Goal: Transaction & Acquisition: Purchase product/service

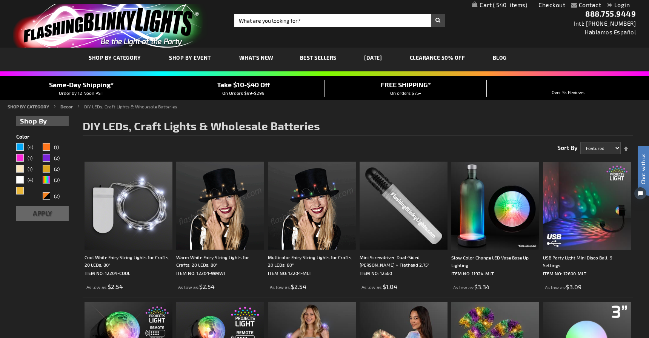
click at [313, 57] on span "Best Sellers" at bounding box center [318, 57] width 37 height 6
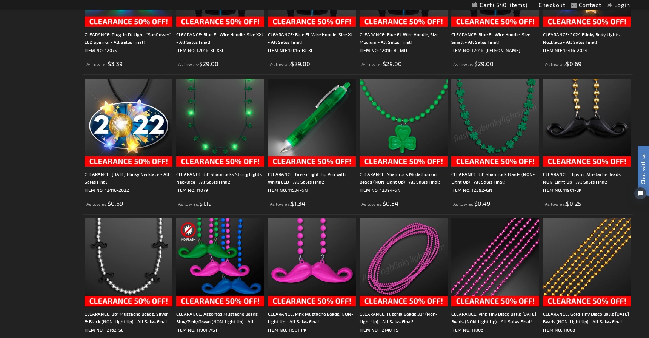
scroll to position [1059, 0]
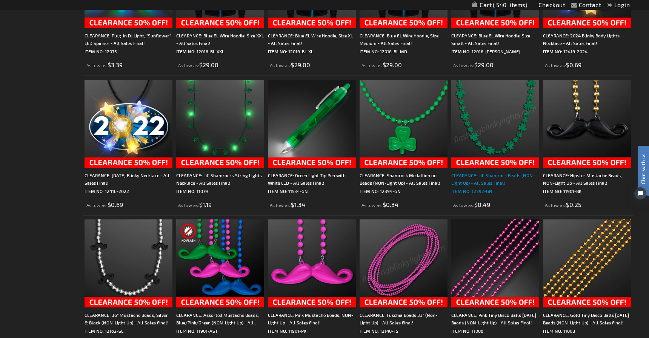
click at [488, 178] on div "CLEARANCE: Lil' Shamrock Beads (NON-Light Up) - All Sales Final!" at bounding box center [495, 178] width 88 height 15
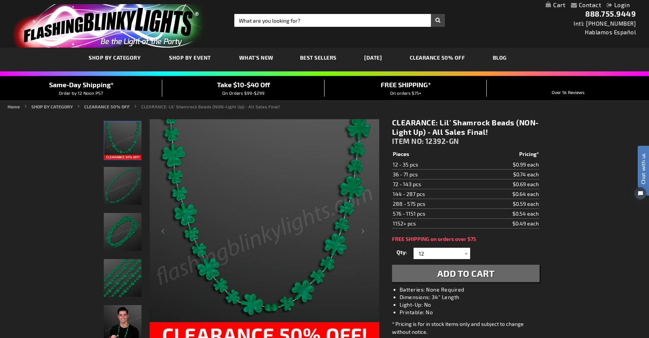
click at [124, 232] on img "NON-Light Up Lil' Shamrock Beads for St. Paddy's Day" at bounding box center [123, 232] width 38 height 38
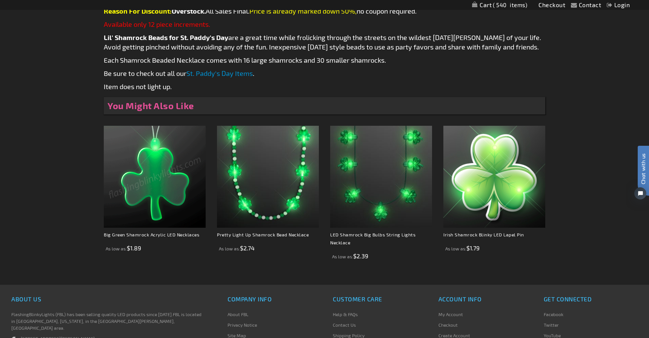
scroll to position [397, 0]
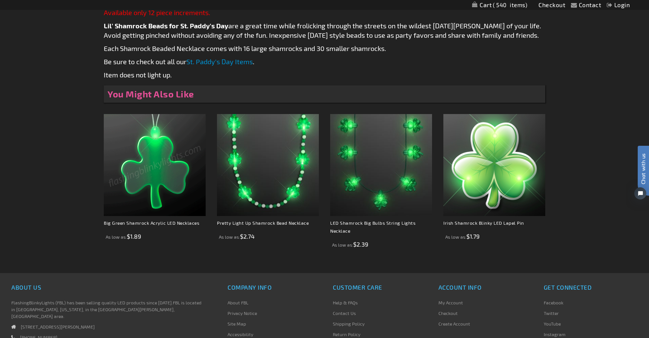
click at [148, 176] on img at bounding box center [155, 165] width 102 height 102
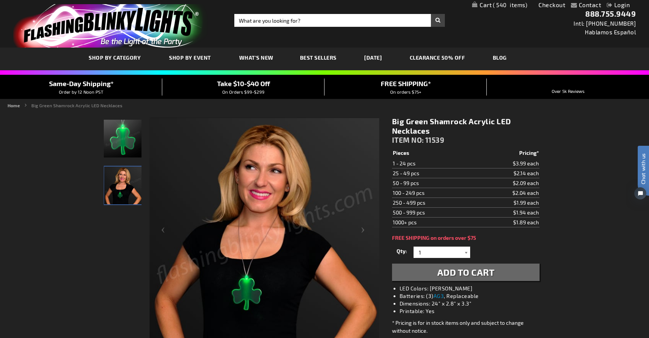
click at [466, 250] on div at bounding box center [466, 251] width 8 height 11
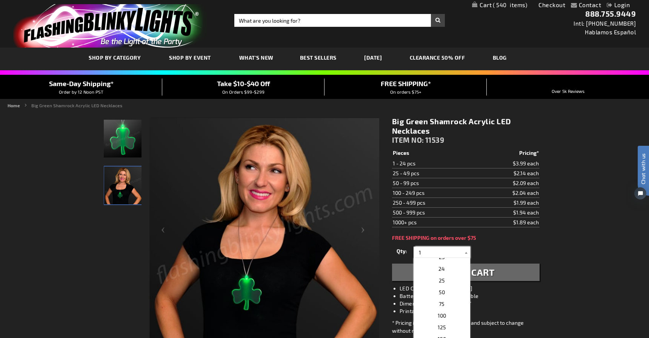
scroll to position [273, 0]
click at [448, 282] on p "50" at bounding box center [441, 282] width 57 height 12
type input "50"
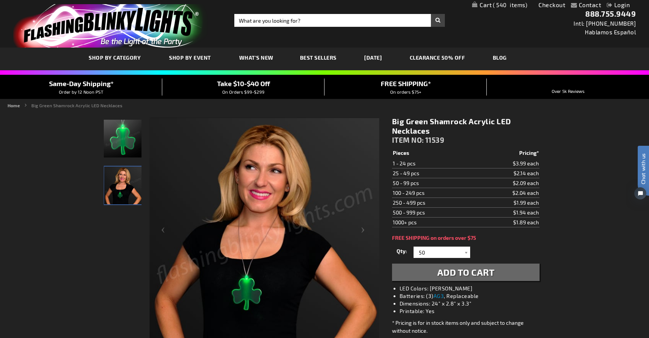
click at [459, 275] on span "Add to Cart" at bounding box center [465, 271] width 57 height 11
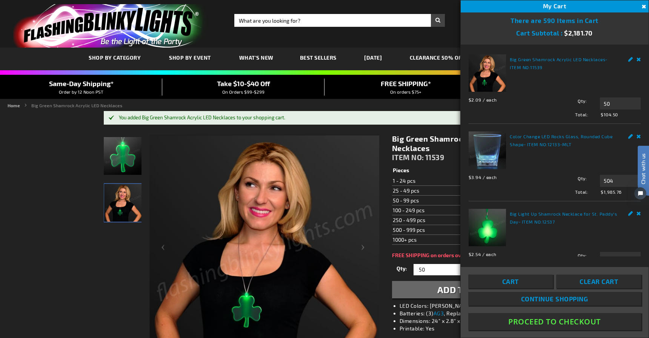
click at [639, 137] on html "Chat with us" at bounding box center [637, 169] width 23 height 132
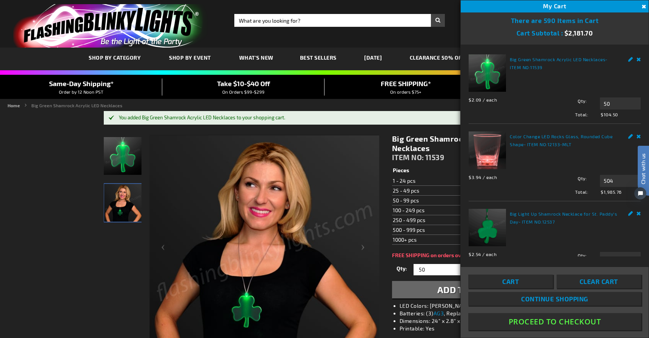
click at [638, 137] on html "Chat with us" at bounding box center [637, 169] width 23 height 132
click at [588, 282] on span "Clear Cart" at bounding box center [598, 281] width 38 height 8
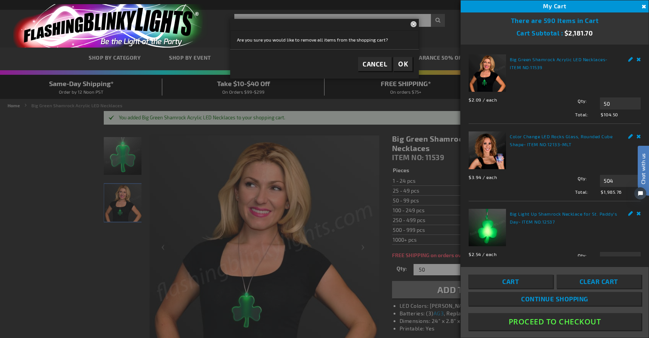
click at [397, 65] on button "OK" at bounding box center [402, 64] width 19 height 14
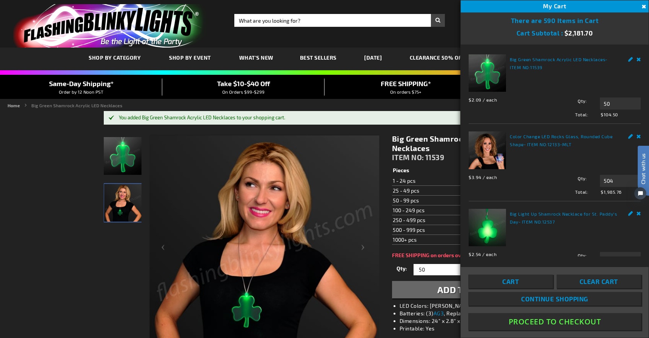
click at [642, 8] on button "Close" at bounding box center [643, 7] width 8 height 8
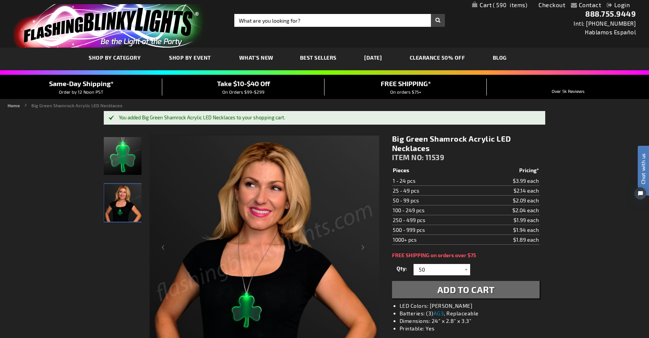
click at [506, 5] on span "590" at bounding box center [510, 5] width 34 height 7
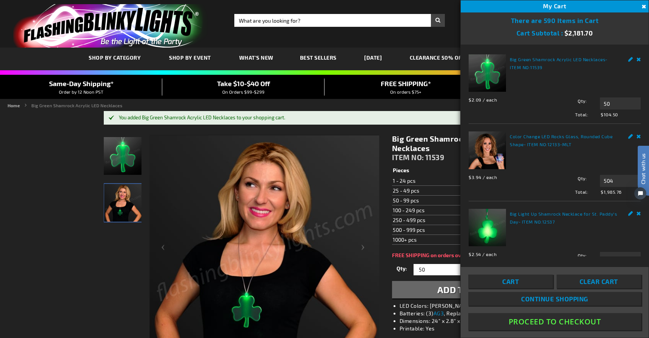
click at [609, 284] on span "Clear Cart" at bounding box center [598, 281] width 38 height 8
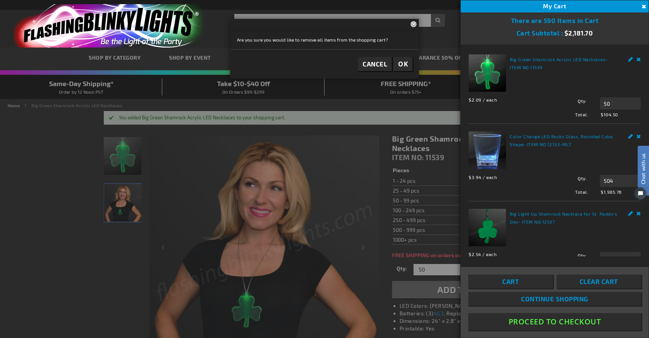
click at [408, 63] on button "OK" at bounding box center [402, 64] width 19 height 14
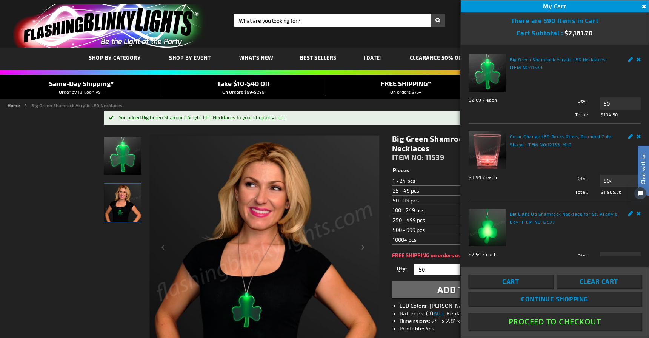
click at [387, 152] on div "Big Green Shamrock Acrylic LED Necklaces ITEM NO: 11539 $1.89 Pieces Pricing* 1…" at bounding box center [465, 267] width 159 height 279
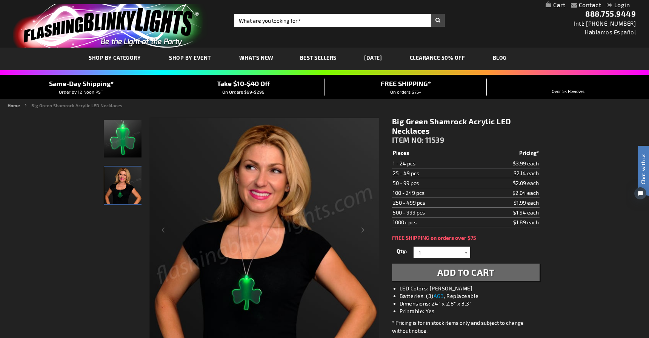
click at [467, 253] on div at bounding box center [466, 251] width 8 height 11
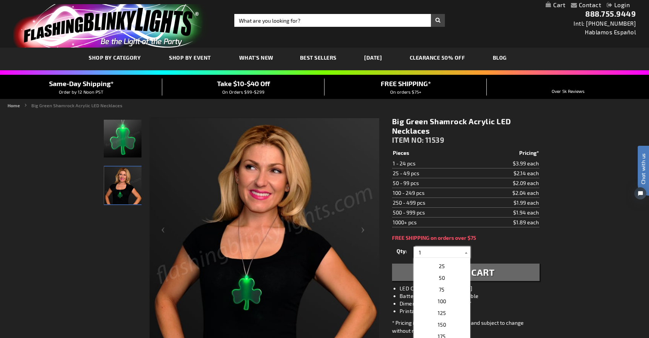
scroll to position [279, 0]
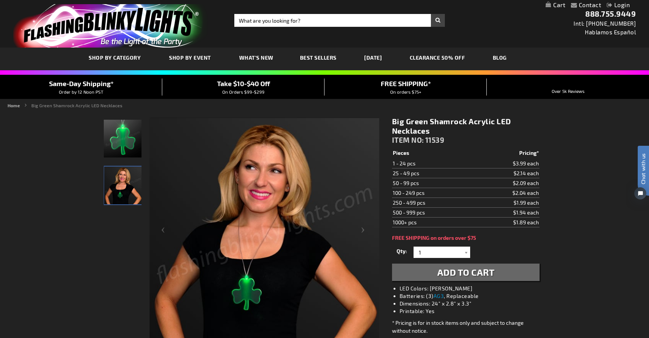
click at [438, 276] on div "Qty 1 2 3 4 5 6 7 8 9 10 11 12 13 14 15 16 17 18 19 20 21 22 23 24 25 50 75 100…" at bounding box center [465, 262] width 147 height 36
click at [461, 258] on div "Qty 1 2 3 4 5 6 7 8 9 10 11 12 13 14 15 16 17 18 19 20 21 22 23 24 25 50 75" at bounding box center [465, 251] width 147 height 15
click at [465, 250] on div at bounding box center [466, 251] width 8 height 11
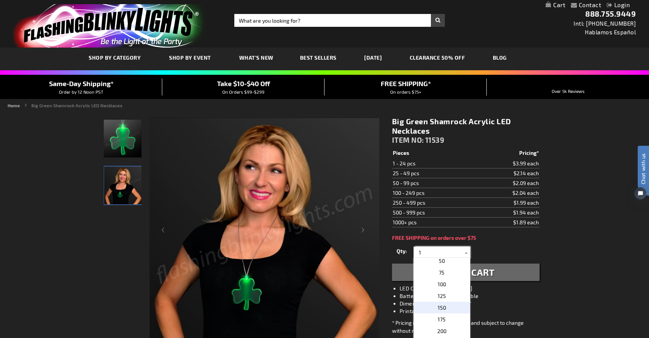
scroll to position [295, 0]
click at [444, 264] on span "50" at bounding box center [442, 261] width 6 height 6
type input "50"
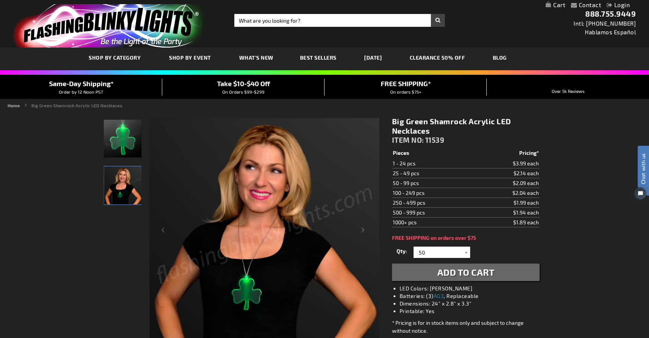
click at [470, 273] on span "Add to Cart" at bounding box center [465, 271] width 57 height 11
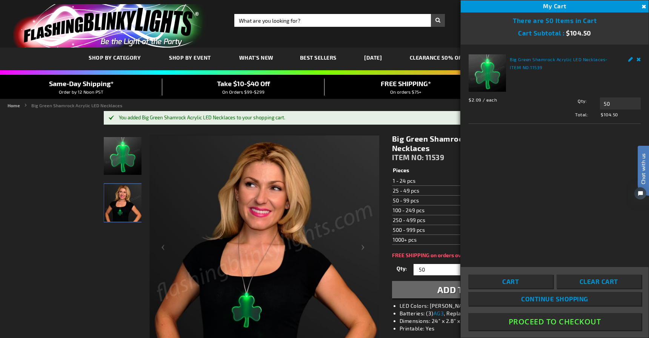
click at [550, 323] on button "Proceed To Checkout" at bounding box center [554, 321] width 173 height 17
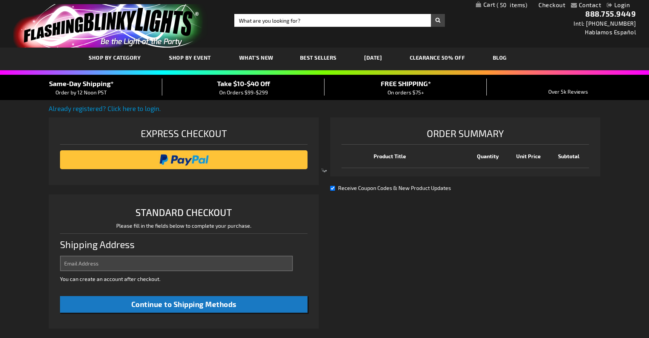
select select "US"
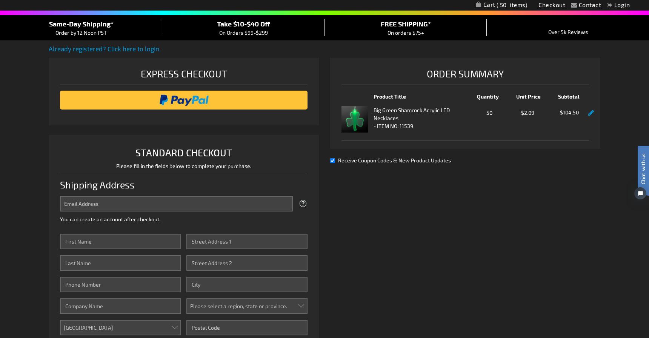
scroll to position [70, 0]
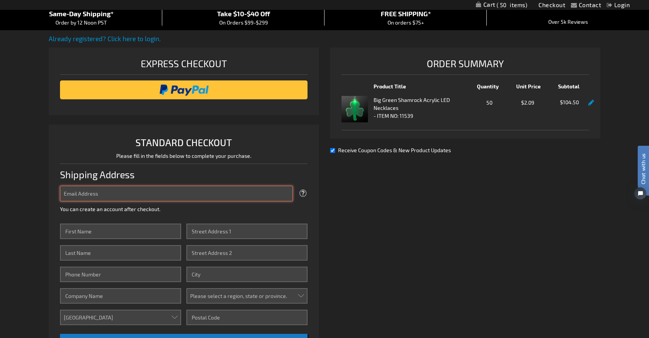
click at [116, 191] on input "Email Address" at bounding box center [176, 193] width 233 height 15
type input "kpietrone@saintkilian.org"
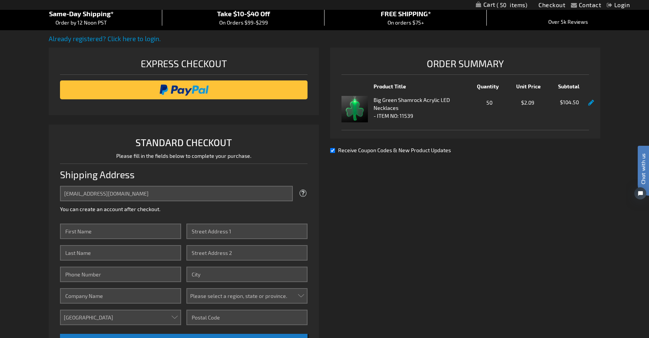
click at [52, 213] on li "STANDARD CHECKOUT Please fill in the fields below to complete your purchase. Sh…" at bounding box center [184, 244] width 270 height 241
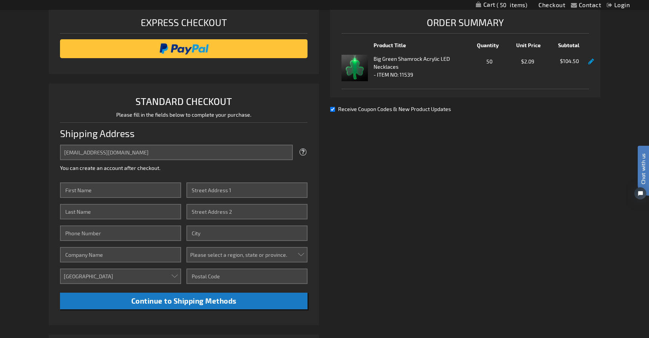
scroll to position [120, 0]
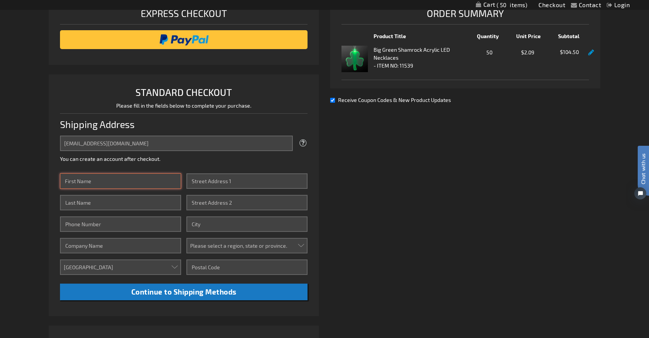
click at [101, 175] on input "First Name" at bounding box center [120, 180] width 121 height 15
type input "Kristy"
type input "Pietrone"
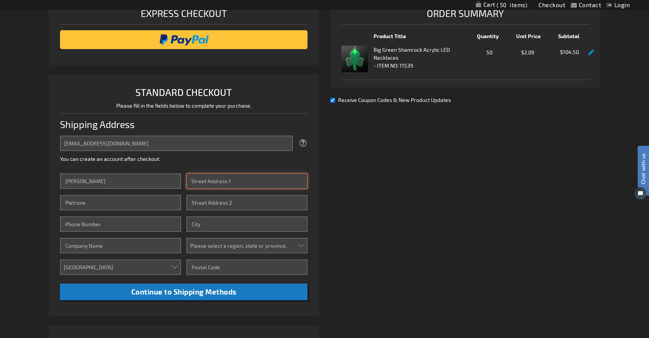
click at [216, 184] on input "Street Address: Line 1" at bounding box center [246, 180] width 121 height 15
type input "7076 Franklin Road"
click at [193, 202] on input "Street Address: Line 2" at bounding box center [246, 202] width 121 height 15
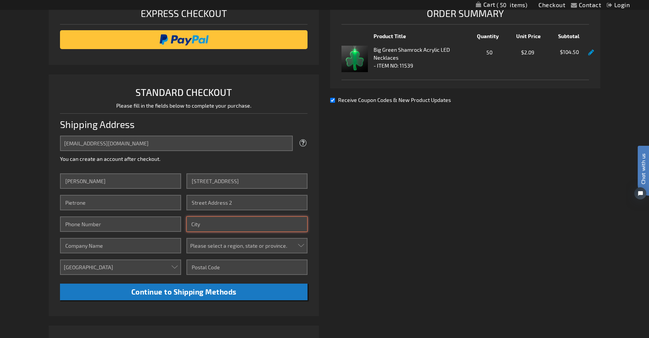
click at [196, 224] on input "City" at bounding box center [246, 223] width 121 height 15
type input "Cranberry Township"
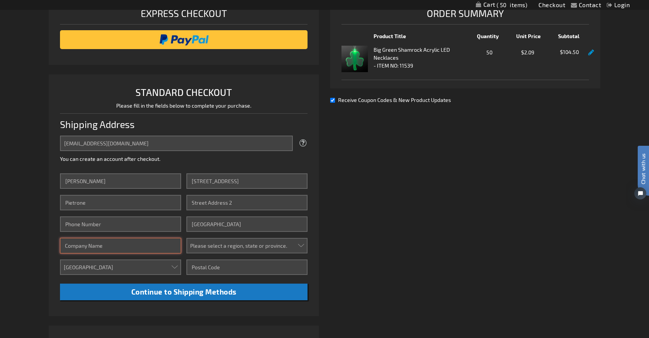
click at [127, 240] on input "Company" at bounding box center [120, 245] width 121 height 15
type input "Saint Kilian Catholic School"
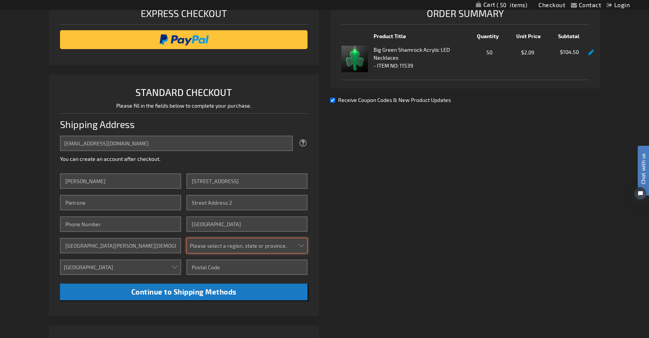
click at [249, 242] on select "Please select a region, state or province. Alabama Alaska Arizona Arkansas Cali…" at bounding box center [246, 245] width 121 height 15
select select "51"
click at [186, 238] on select "Please select a region, state or province. Alabama Alaska Arizona Arkansas Cali…" at bounding box center [246, 245] width 121 height 15
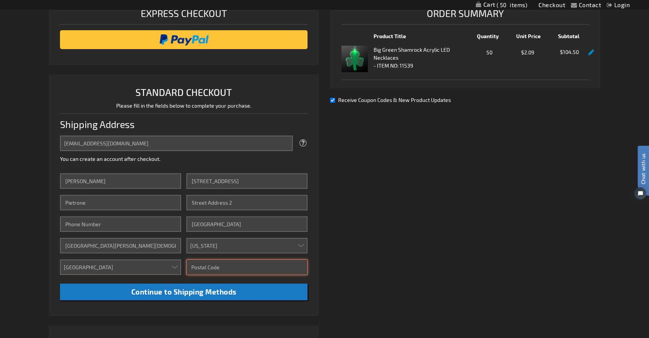
click at [231, 270] on input "Zip/Postal Code" at bounding box center [246, 266] width 121 height 15
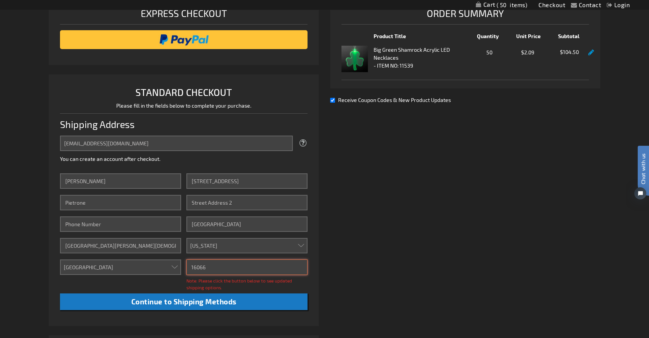
type input "16066"
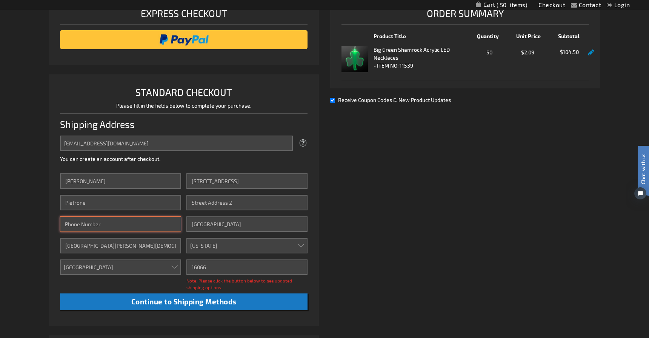
click at [142, 221] on input "Phone Number" at bounding box center [120, 223] width 121 height 15
type input "4123356006"
click at [411, 226] on div "Already registered? Click here to login. Shipping Review & Payments Estimated T…" at bounding box center [324, 199] width 551 height 431
click at [247, 286] on div "Note: Please click the button below to see updated shipping options." at bounding box center [246, 284] width 121 height 14
click at [218, 280] on span "Note: Please click the button below to see updated shipping options." at bounding box center [239, 284] width 106 height 12
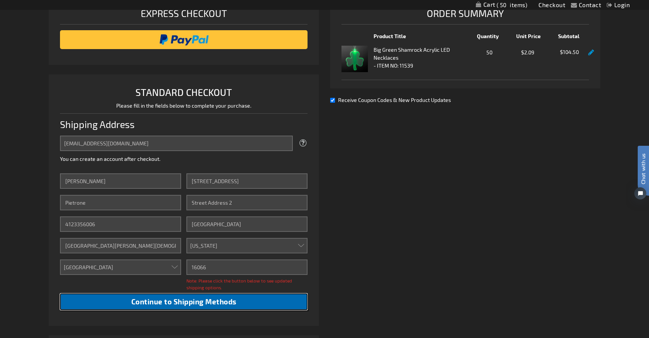
click at [192, 308] on button "Continue to Shipping Methods" at bounding box center [183, 301] width 247 height 17
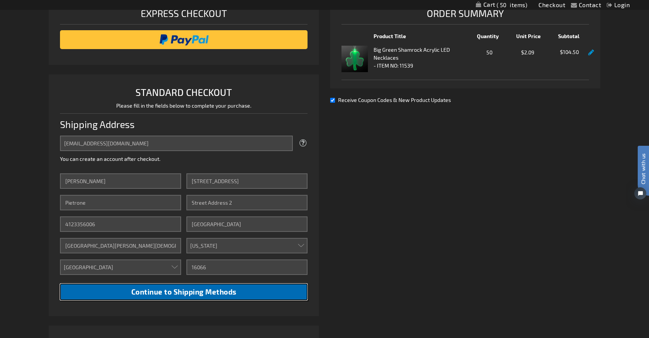
click at [173, 290] on span "Continue to Shipping Methods" at bounding box center [183, 291] width 105 height 9
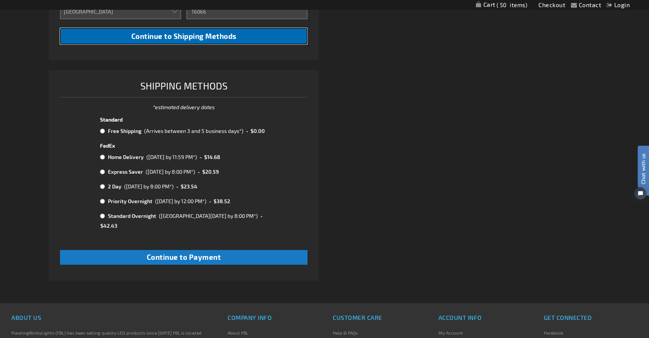
scroll to position [375, 0]
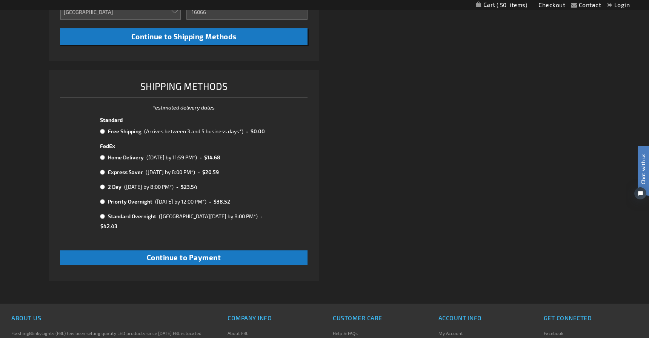
click at [103, 130] on input "radio" at bounding box center [102, 131] width 5 height 6
radio input "true"
click at [104, 132] on input "radio" at bounding box center [102, 131] width 5 height 6
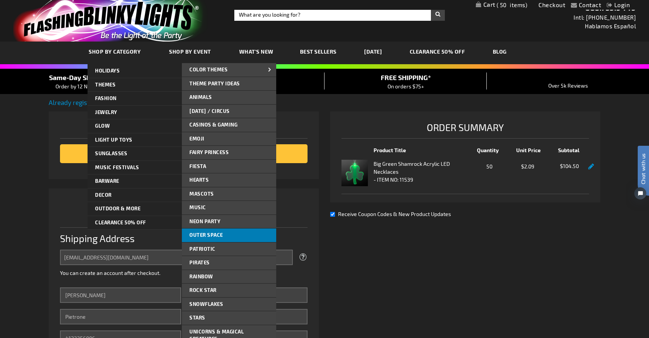
scroll to position [0, 0]
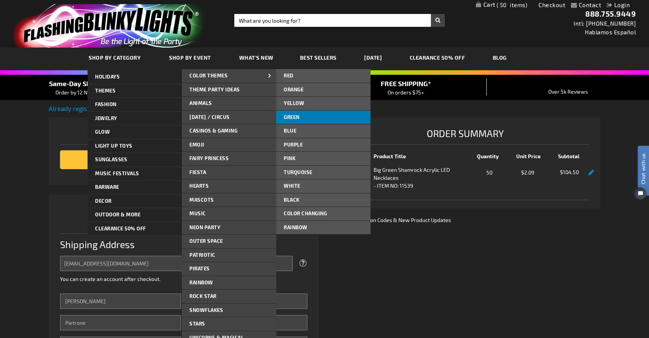
click at [309, 118] on link "Green" at bounding box center [323, 118] width 94 height 14
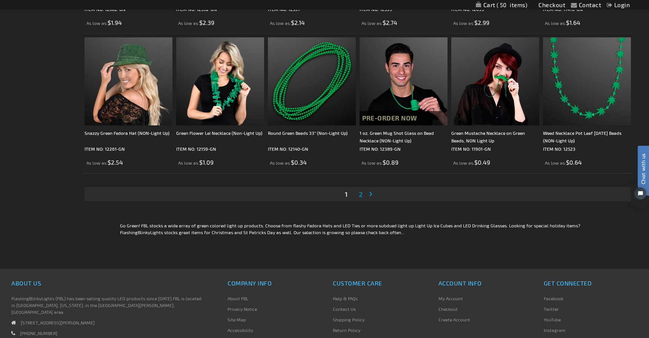
scroll to position [1381, 0]
click at [361, 196] on span "2" at bounding box center [361, 193] width 4 height 8
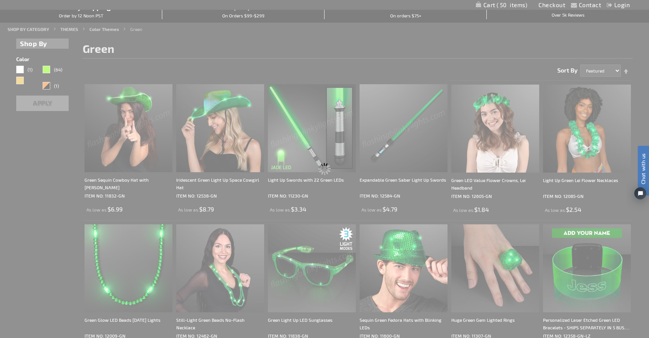
scroll to position [6, 0]
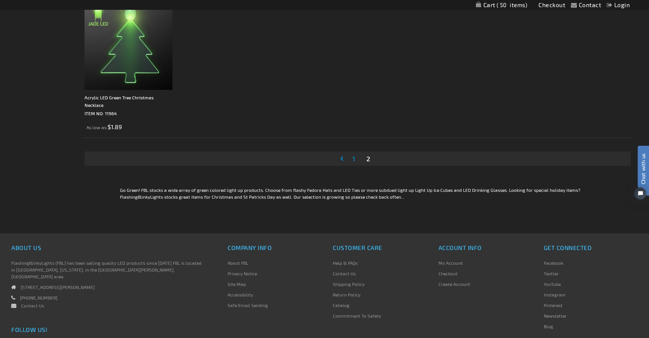
scroll to position [522, 0]
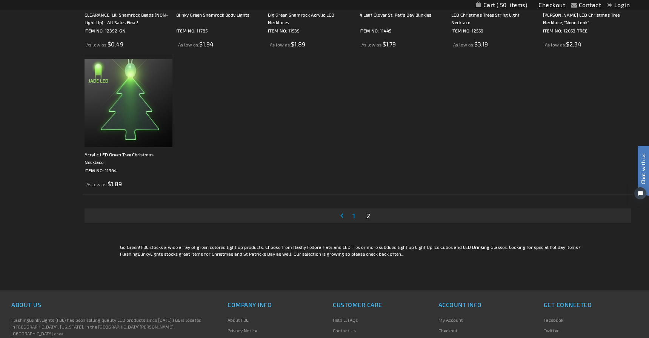
click at [354, 214] on span "1" at bounding box center [353, 215] width 3 height 8
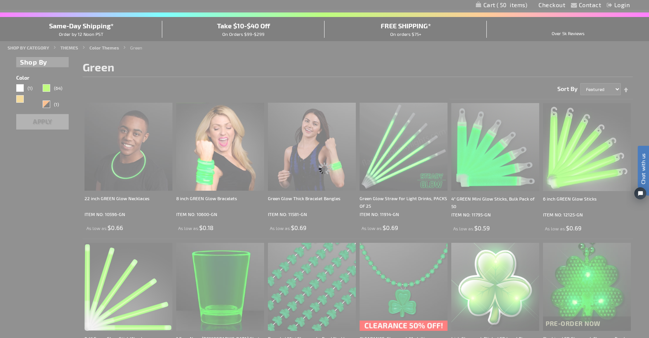
scroll to position [65, 0]
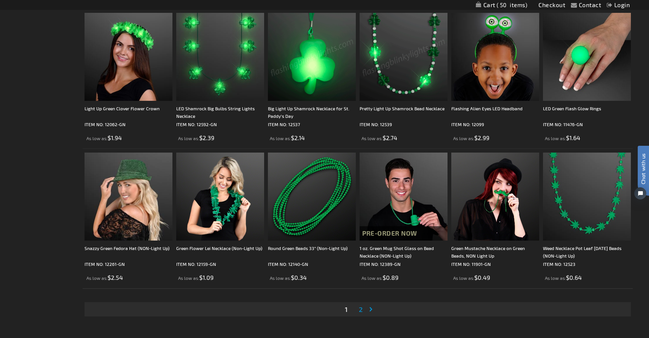
scroll to position [1293, 0]
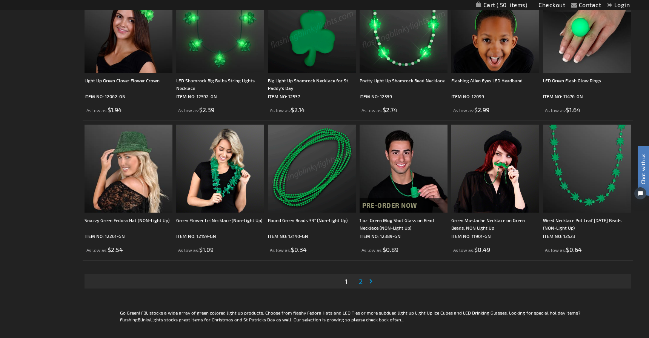
click at [358, 281] on link "Page 2" at bounding box center [360, 280] width 7 height 11
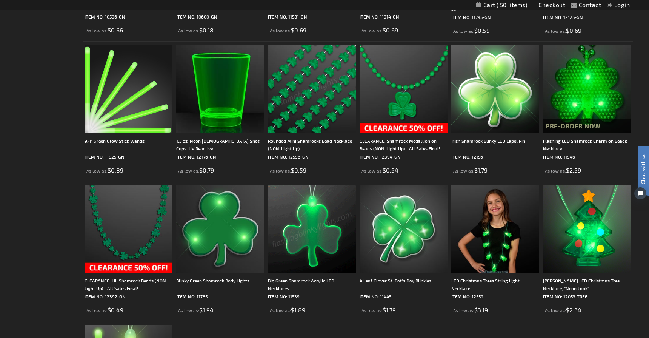
scroll to position [259, 0]
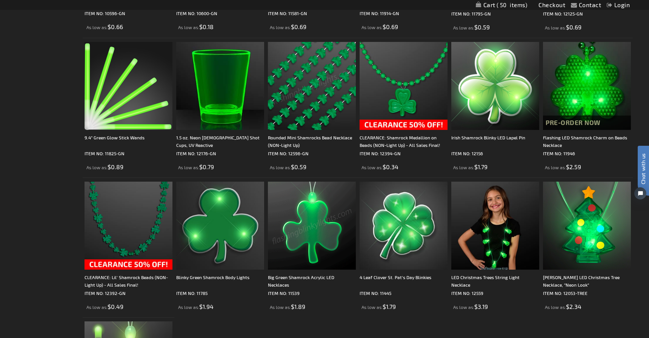
click at [320, 238] on img at bounding box center [312, 225] width 88 height 88
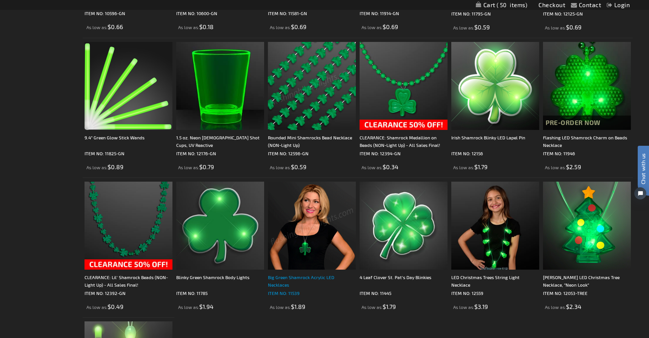
click at [306, 278] on div "Big Green Shamrock Acrylic LED Necklaces" at bounding box center [312, 280] width 88 height 15
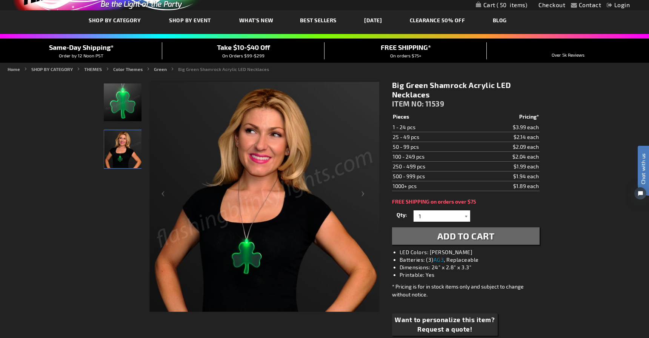
click at [465, 214] on div at bounding box center [466, 215] width 8 height 11
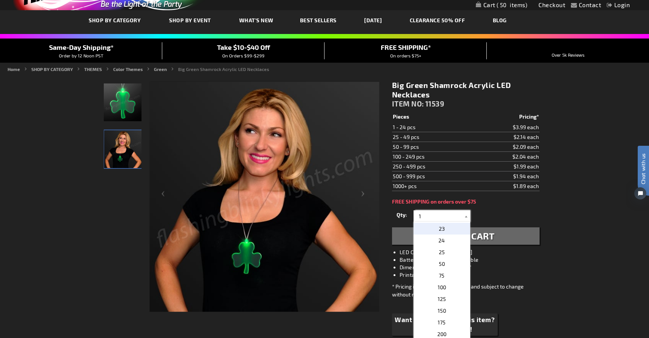
scroll to position [268, 0]
click at [447, 252] on p "50" at bounding box center [441, 252] width 57 height 12
type input "50"
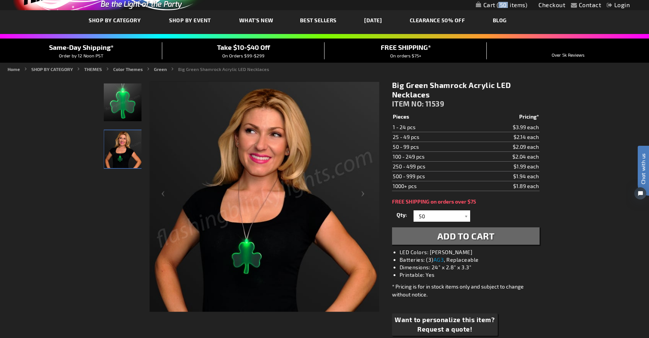
click at [490, 8] on div "Contact Compare Products Checkout Login Skip to Content My Cart 50 50 items My …" at bounding box center [324, 5] width 649 height 10
click at [488, 6] on link "My Cart 50 50 items" at bounding box center [502, 5] width 52 height 7
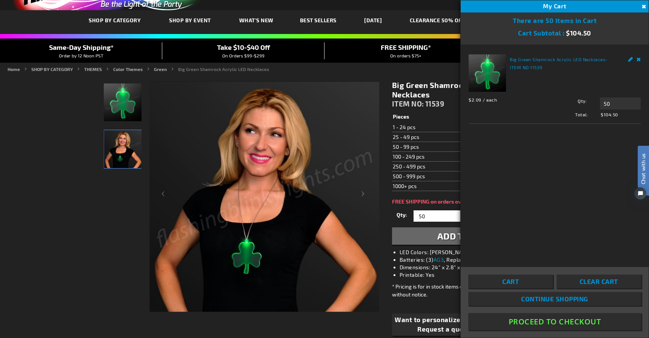
click at [525, 152] on div "Big Green Shamrock Acrylic LED Necklaces - ITEM NO: 11539 $2.09 / each Total: $…" at bounding box center [555, 151] width 188 height 212
click at [548, 318] on button "Proceed To Checkout" at bounding box center [554, 321] width 173 height 17
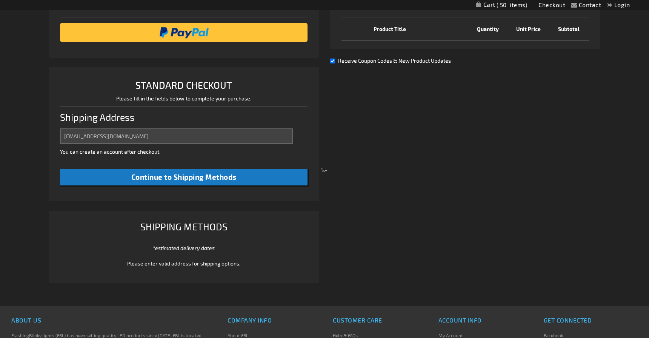
select select "US"
select select "51"
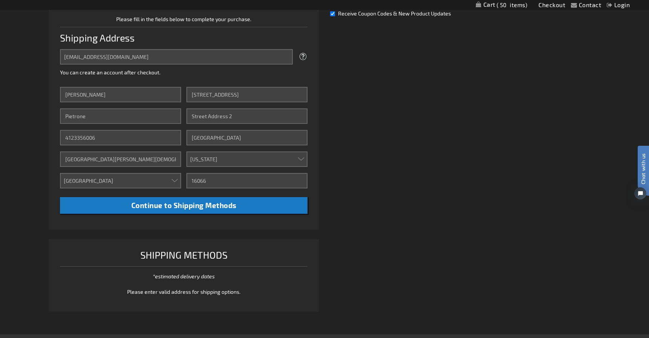
scroll to position [207, 0]
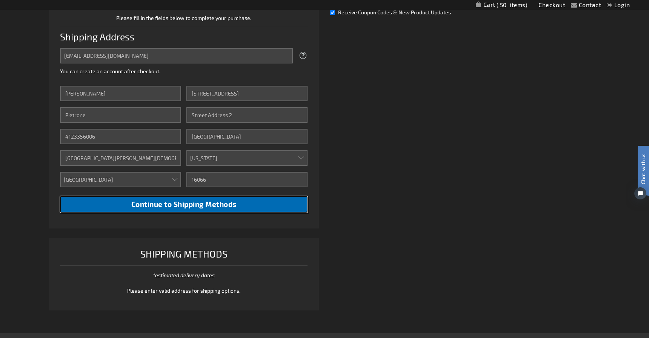
click at [191, 206] on span "Continue to Shipping Methods" at bounding box center [183, 204] width 105 height 9
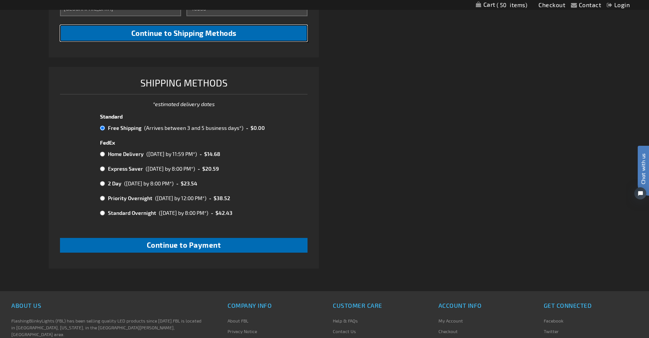
scroll to position [379, 0]
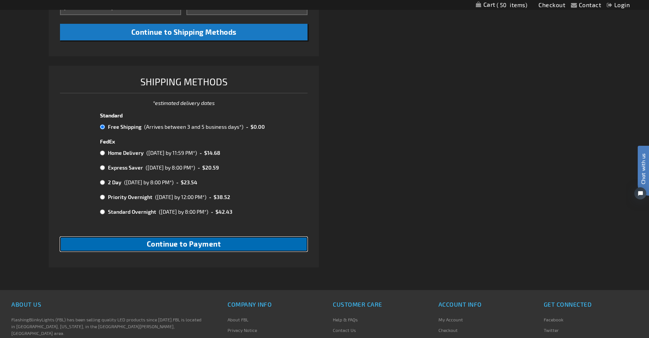
click at [192, 243] on span "Continue to Payment" at bounding box center [184, 243] width 74 height 9
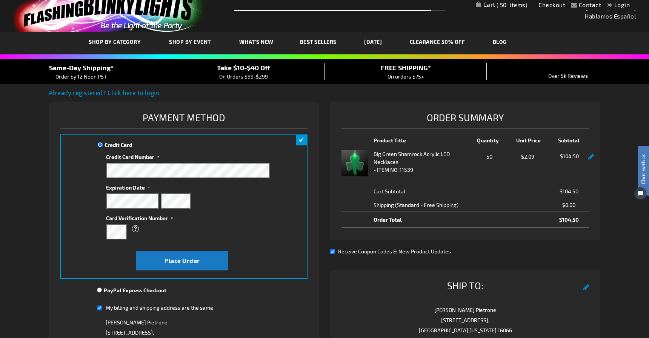
scroll to position [15, 0]
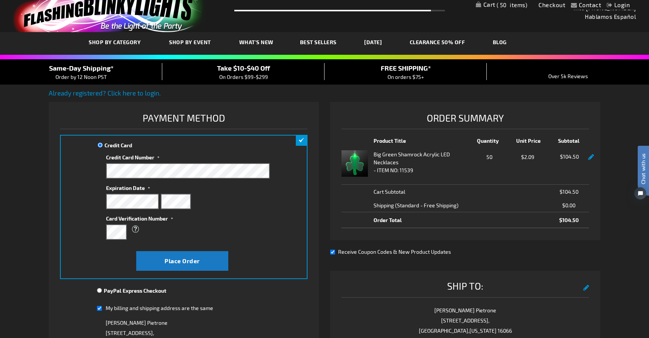
click at [31, 126] on div "Contact Compare Products Checkout Login Skip to Content My Cart 50 50 items My …" at bounding box center [324, 321] width 649 height 672
